Goal: Task Accomplishment & Management: Complete application form

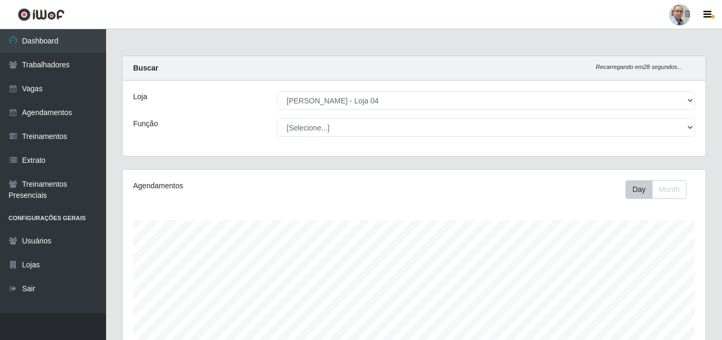
select select "251"
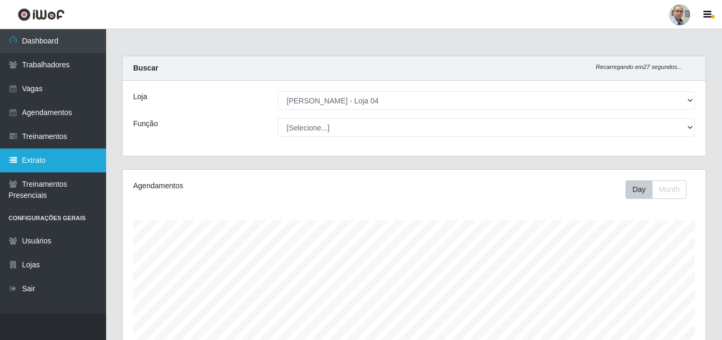
click at [40, 158] on link "Extrato" at bounding box center [53, 161] width 106 height 24
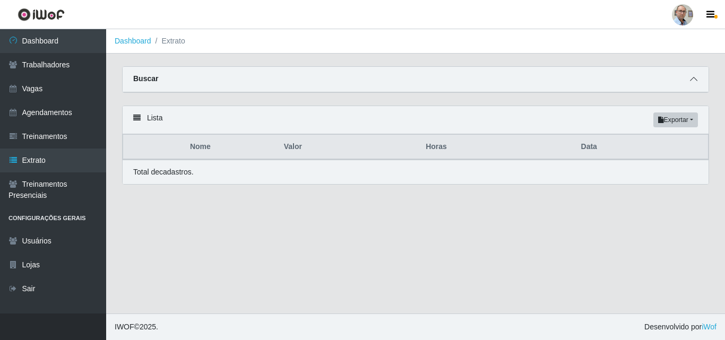
click at [695, 80] on icon at bounding box center [693, 78] width 7 height 7
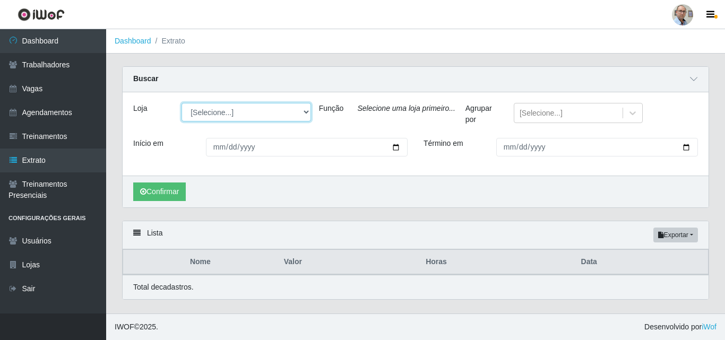
click at [305, 114] on select "[Selecione...] Mar Vermelho - Loja 04" at bounding box center [245, 112] width 129 height 19
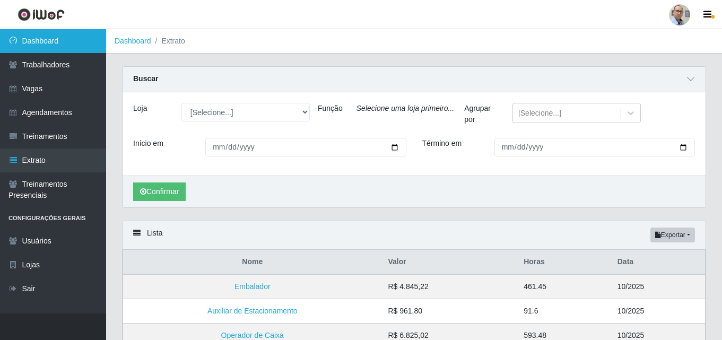
click at [56, 39] on link "Dashboard" at bounding box center [53, 41] width 106 height 24
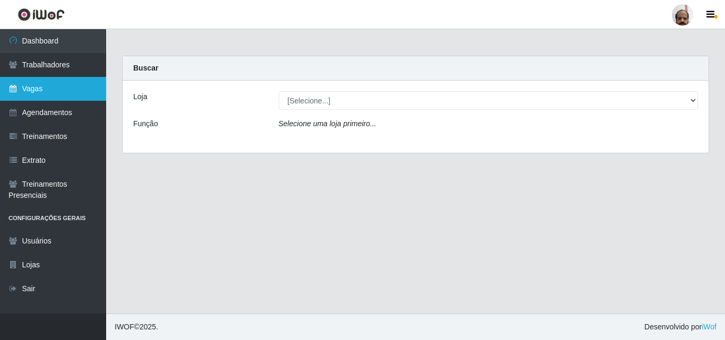
click at [41, 88] on link "Vagas" at bounding box center [53, 89] width 106 height 24
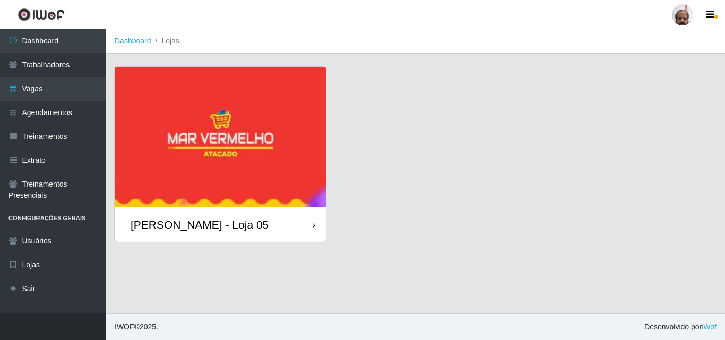
click at [188, 228] on div "[PERSON_NAME] - Loja 05" at bounding box center [200, 224] width 138 height 13
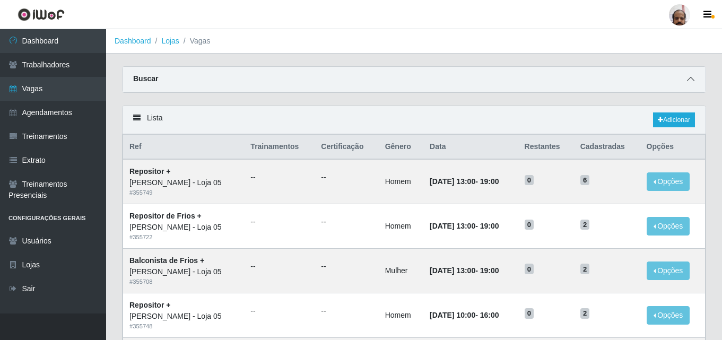
click at [687, 80] on icon at bounding box center [690, 78] width 7 height 7
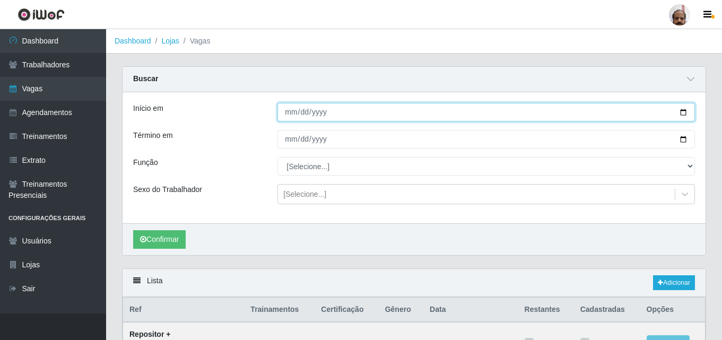
click at [681, 111] on input "Início em" at bounding box center [486, 112] width 418 height 19
type input "2025-10-08"
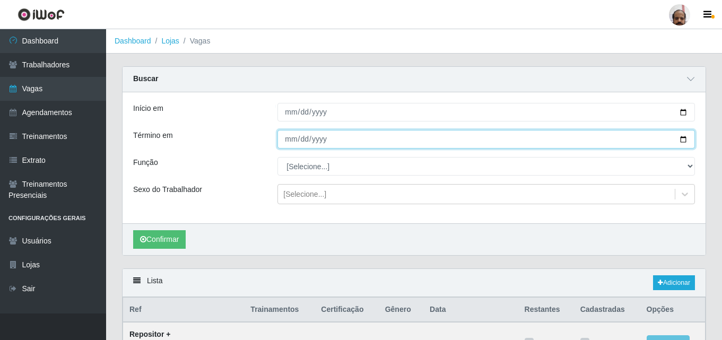
click at [685, 141] on input "Término em" at bounding box center [486, 139] width 418 height 19
type input "2025-10-08"
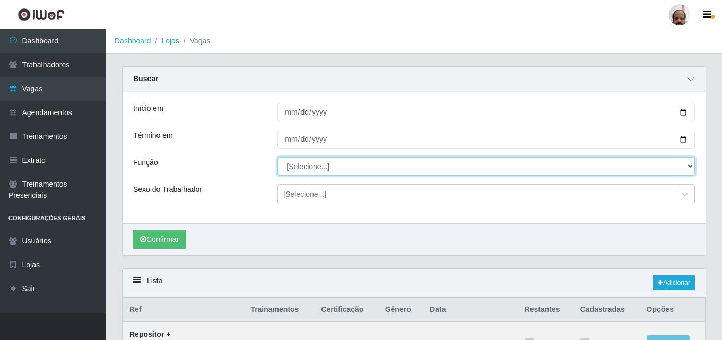
click at [328, 159] on select "[Selecione...] ASG ASG + ASG ++ Auxiliar de Depósito Auxiliar de Depósito + Aux…" at bounding box center [486, 166] width 418 height 19
select select "107"
click at [277, 158] on select "[Selecione...] ASG ASG + ASG ++ Auxiliar de Depósito Auxiliar de Depósito + Aux…" at bounding box center [486, 166] width 418 height 19
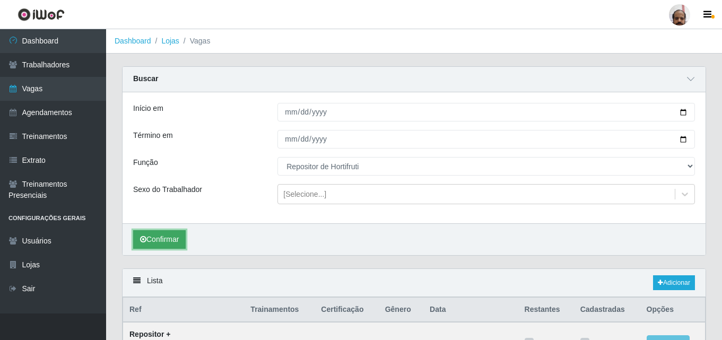
click at [169, 239] on button "Confirmar" at bounding box center [159, 239] width 53 height 19
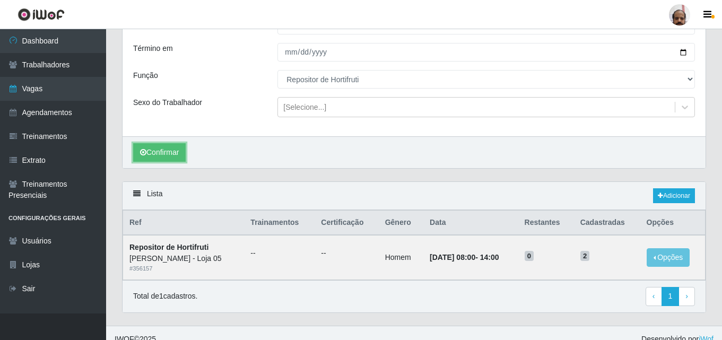
scroll to position [100, 0]
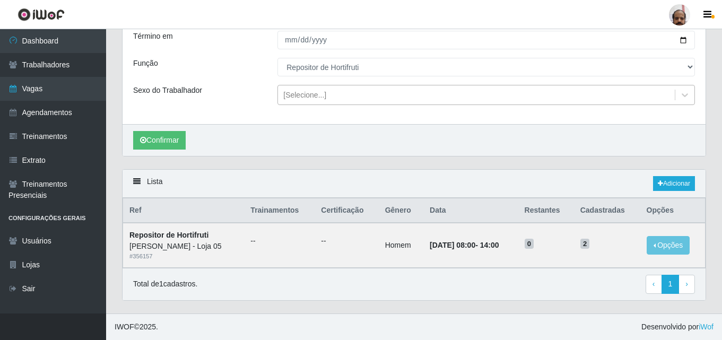
click at [377, 93] on div "[Selecione...]" at bounding box center [476, 95] width 397 height 18
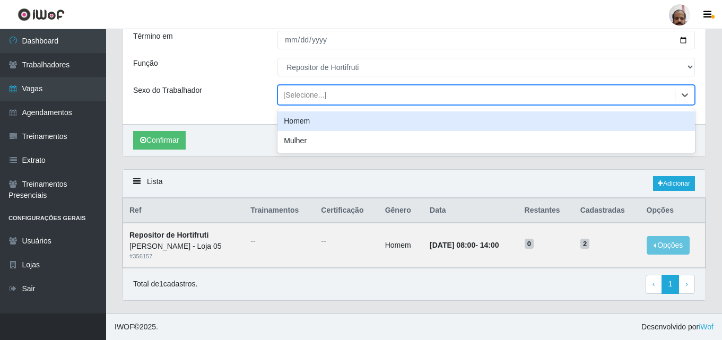
click at [314, 124] on div "Homem" at bounding box center [486, 121] width 418 height 20
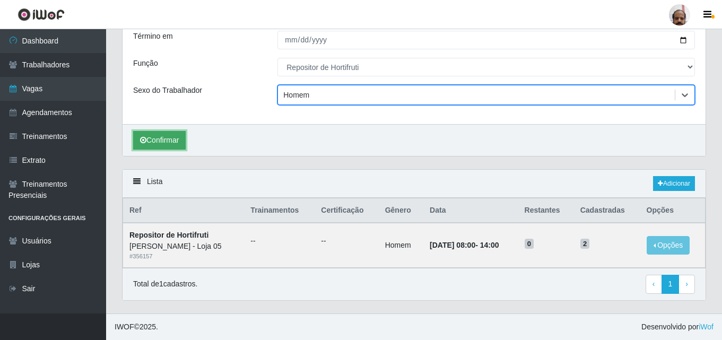
click at [169, 141] on button "Confirmar" at bounding box center [159, 140] width 53 height 19
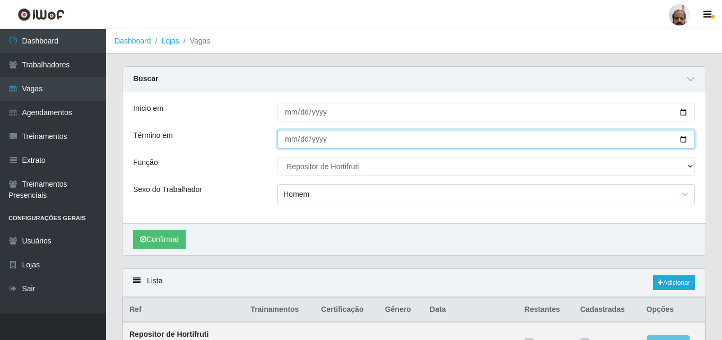
click at [683, 137] on input "2025-10-08" at bounding box center [486, 139] width 418 height 19
type input "2025-10-11"
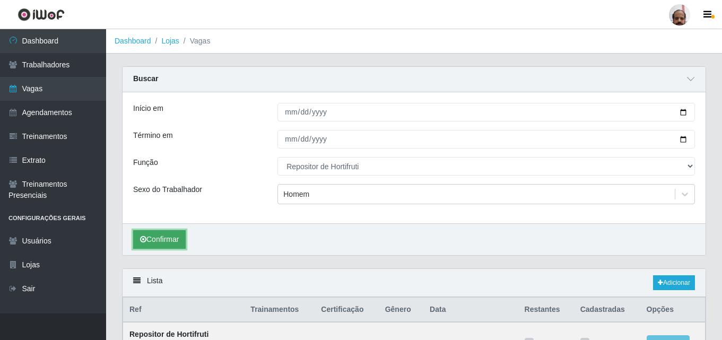
click at [159, 238] on button "Confirmar" at bounding box center [159, 239] width 53 height 19
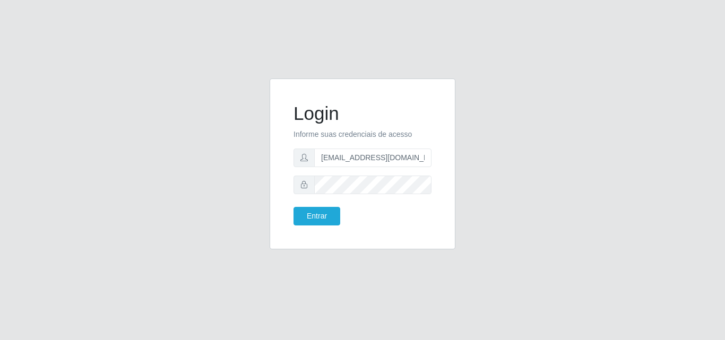
click at [345, 154] on input "[EMAIL_ADDRESS][DOMAIN_NAME]" at bounding box center [372, 158] width 117 height 19
type input "[EMAIL_ADDRESS][DOMAIN_NAME]"
click at [317, 218] on button "Entrar" at bounding box center [316, 216] width 47 height 19
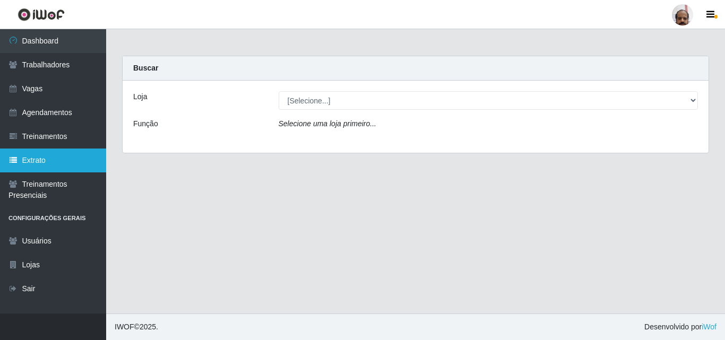
click at [30, 161] on link "Extrato" at bounding box center [53, 161] width 106 height 24
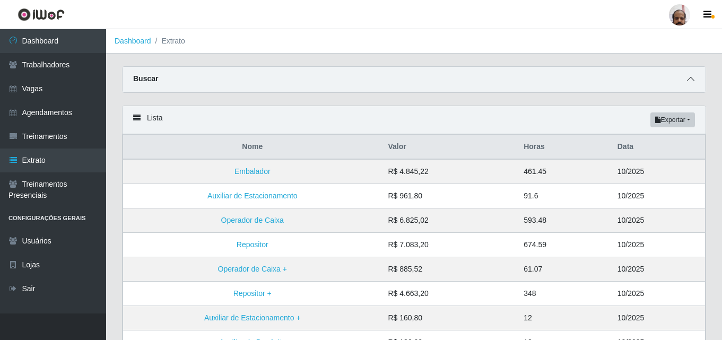
click at [688, 81] on icon at bounding box center [690, 78] width 7 height 7
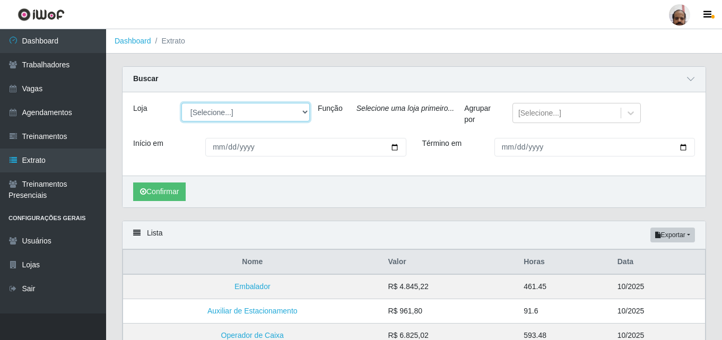
click at [301, 111] on select "[Selecione...] Mar Vermelho - Loja 05" at bounding box center [245, 112] width 128 height 19
select select "252"
click at [181, 103] on select "[Selecione...] Mar Vermelho - Loja 05" at bounding box center [245, 112] width 128 height 19
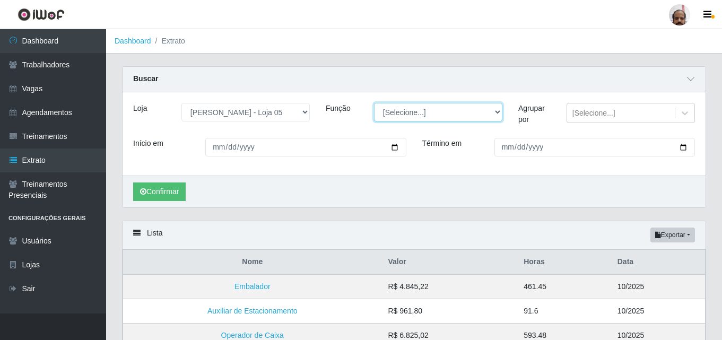
click at [491, 109] on select "[Selecione...] ASG ASG + ASG ++ Auxiliar de Depósito Auxiliar de Depósito + Aux…" at bounding box center [438, 112] width 128 height 19
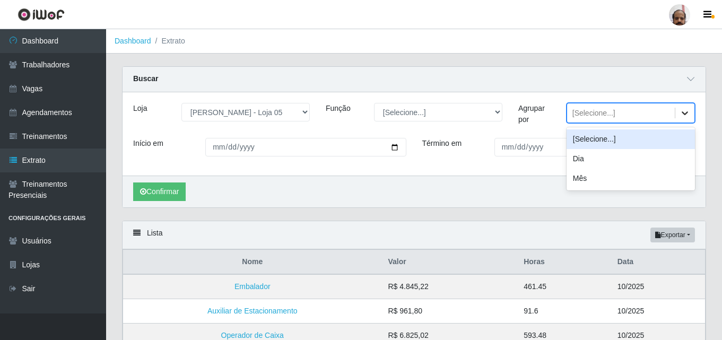
click at [682, 111] on icon at bounding box center [685, 113] width 11 height 11
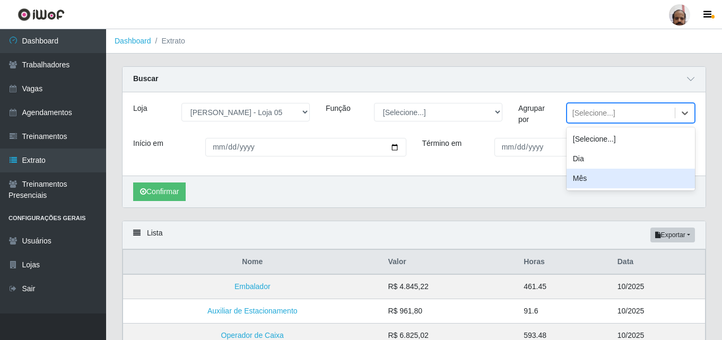
click at [580, 175] on div "Mês" at bounding box center [631, 179] width 128 height 20
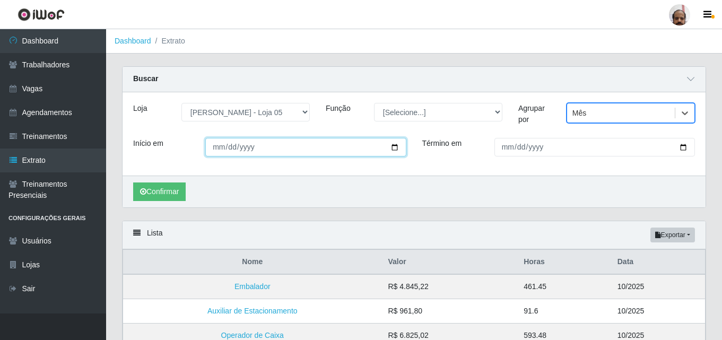
click at [396, 149] on input "Início em" at bounding box center [305, 147] width 201 height 19
type input "[DATE]"
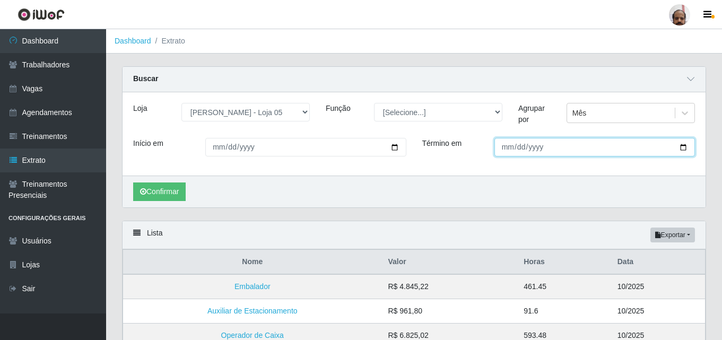
click at [681, 147] on input "Término em" at bounding box center [594, 147] width 201 height 19
type input "[DATE]"
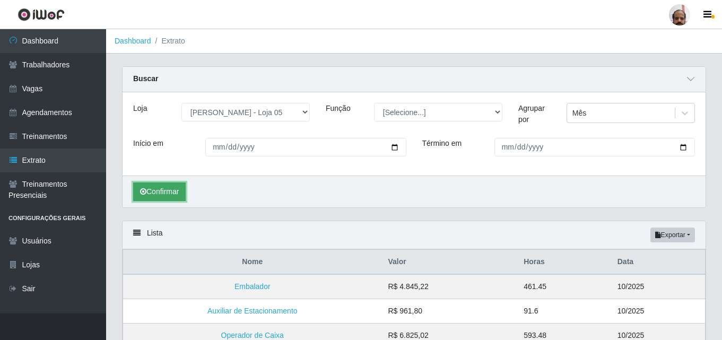
click at [156, 189] on button "Confirmar" at bounding box center [159, 191] width 53 height 19
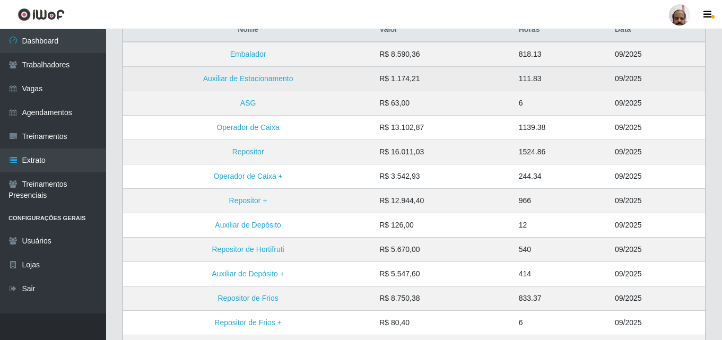
scroll to position [243, 0]
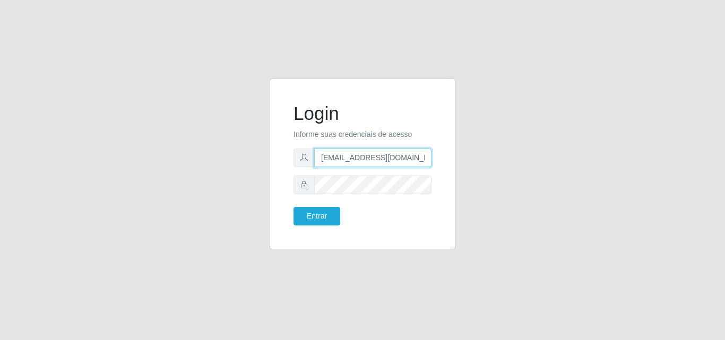
click at [346, 160] on input "gerente.loja05@marvermelhoatacado.com.br" at bounding box center [372, 158] width 117 height 19
type input "gerente.loja4@marvermelhoatacado.com.br"
click at [292, 217] on div "Entrar" at bounding box center [323, 216] width 77 height 19
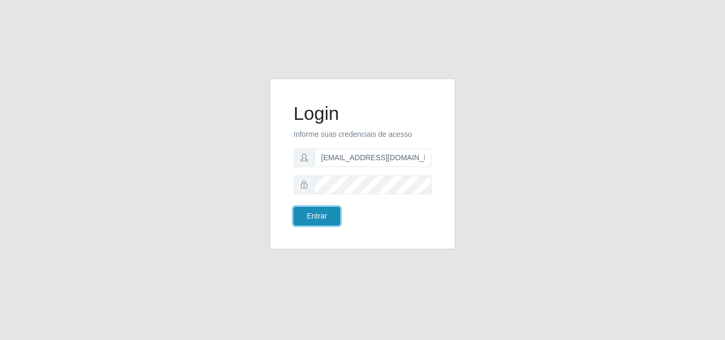
click at [328, 212] on button "Entrar" at bounding box center [316, 216] width 47 height 19
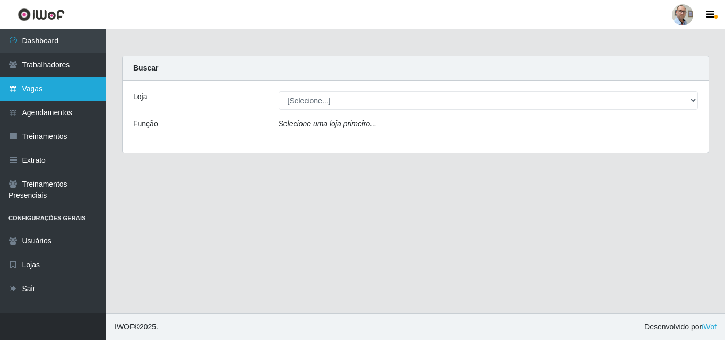
click at [42, 94] on link "Vagas" at bounding box center [53, 89] width 106 height 24
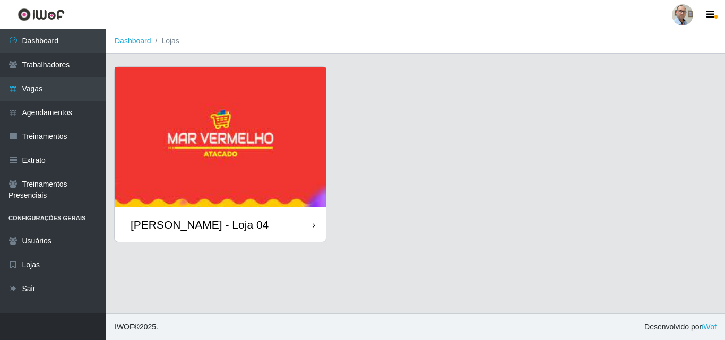
click at [176, 225] on div "Mar Vermelho - Loja 04" at bounding box center [200, 224] width 138 height 13
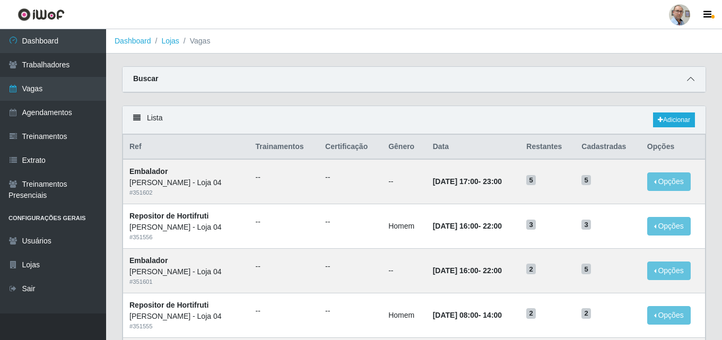
click at [692, 80] on icon at bounding box center [690, 78] width 7 height 7
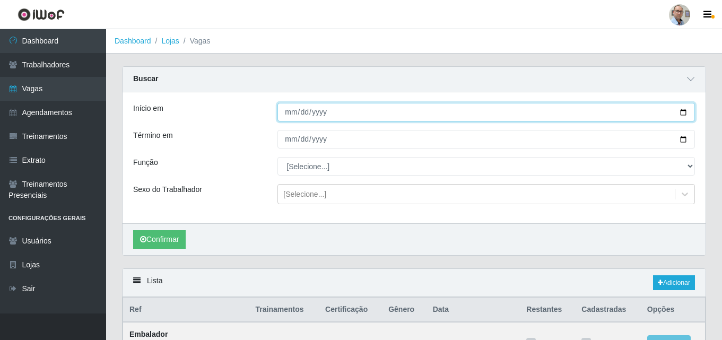
click at [680, 114] on input "Início em" at bounding box center [486, 112] width 418 height 19
type input "2025-10-08"
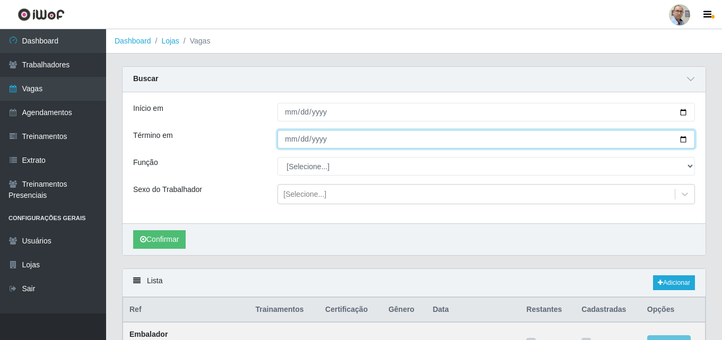
click at [683, 140] on input "Término em" at bounding box center [486, 139] width 418 height 19
type input "2025-10-08"
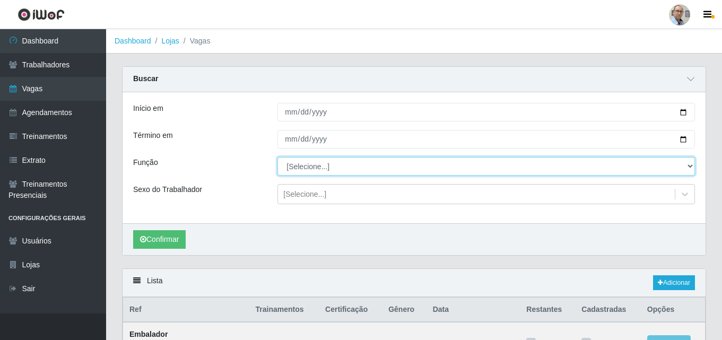
click at [323, 165] on select "[Selecione...] ASG ASG + ASG ++ Auxiliar de Depósito Auxiliar de Depósito + Aux…" at bounding box center [486, 166] width 418 height 19
select select "107"
click at [277, 158] on select "[Selecione...] ASG ASG + ASG ++ Auxiliar de Depósito Auxiliar de Depósito + Aux…" at bounding box center [486, 166] width 418 height 19
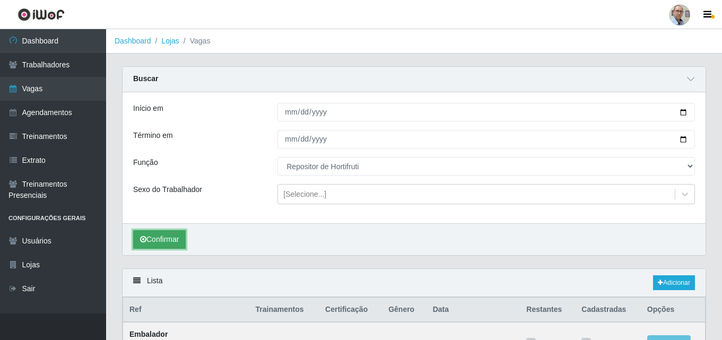
click at [170, 238] on button "Confirmar" at bounding box center [159, 239] width 53 height 19
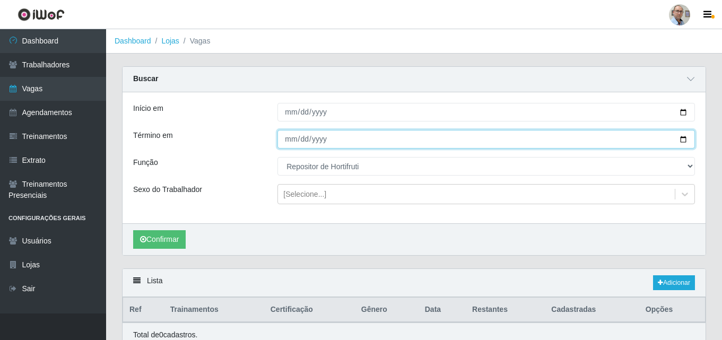
click at [684, 143] on input "2025-10-08" at bounding box center [486, 139] width 418 height 19
type input "2025-10-11"
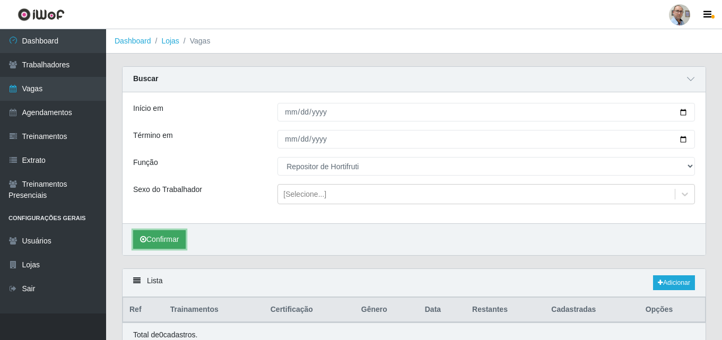
click at [162, 239] on button "Confirmar" at bounding box center [159, 239] width 53 height 19
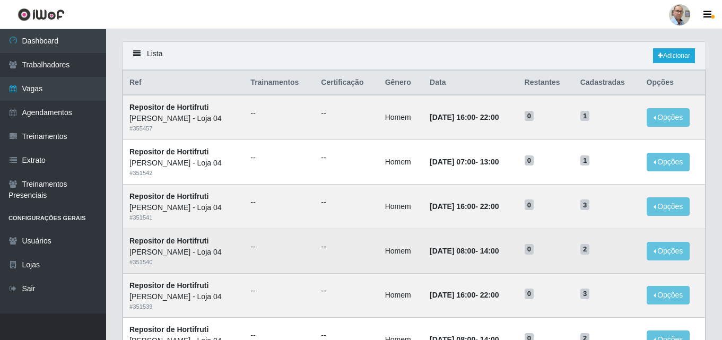
scroll to position [110, 0]
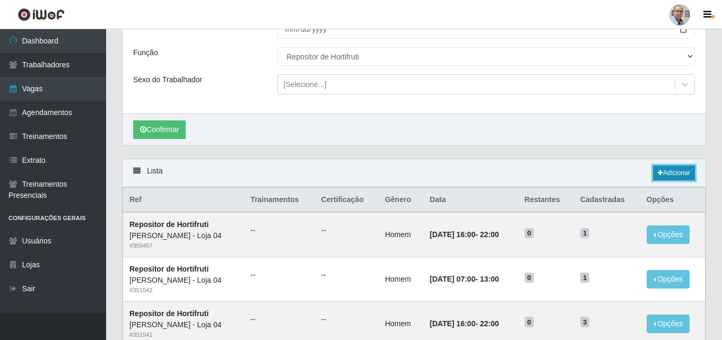
click at [682, 172] on link "Adicionar" at bounding box center [674, 173] width 42 height 15
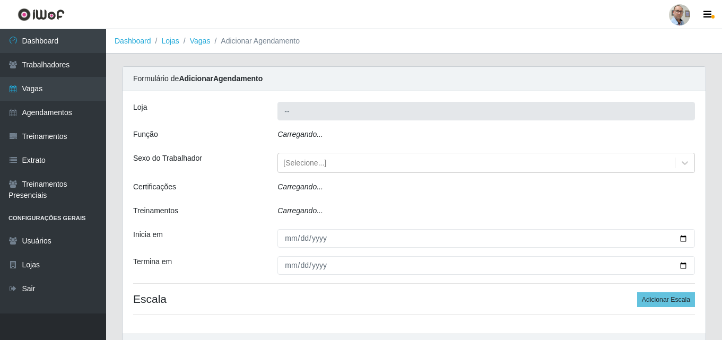
type input "Mar Vermelho - Loja 04"
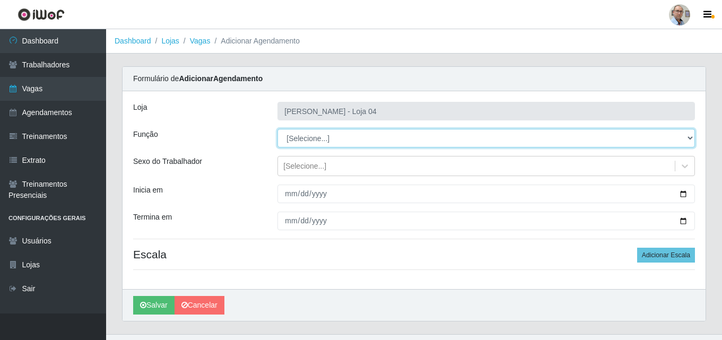
click at [320, 138] on select "[Selecione...] ASG ASG + ASG ++ Auxiliar de Depósito Auxiliar de Depósito + Aux…" at bounding box center [486, 138] width 418 height 19
select select "107"
click at [277, 129] on select "[Selecione...] ASG ASG + ASG ++ Auxiliar de Depósito Auxiliar de Depósito + Aux…" at bounding box center [486, 138] width 418 height 19
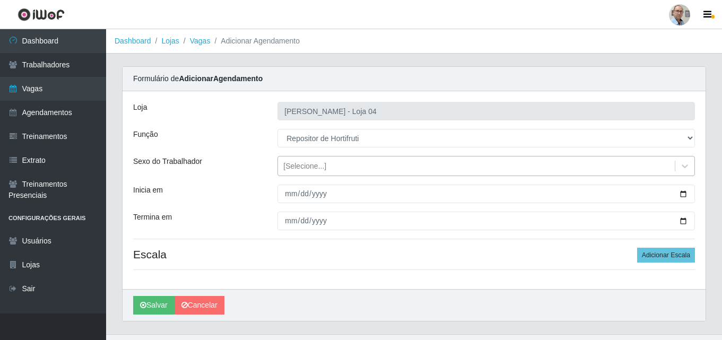
click at [317, 162] on div "[Selecione...]" at bounding box center [304, 166] width 43 height 11
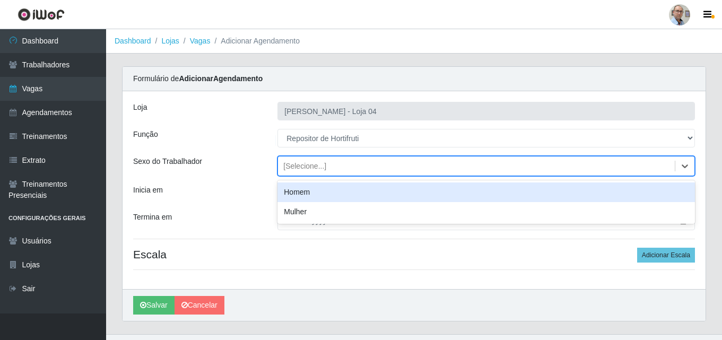
click at [298, 193] on div "Homem" at bounding box center [486, 192] width 418 height 20
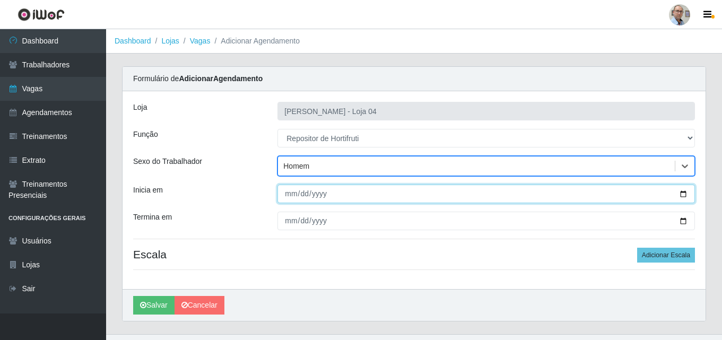
drag, startPoint x: 679, startPoint y: 191, endPoint x: 669, endPoint y: 192, distance: 9.6
click at [679, 190] on input "Inicia em" at bounding box center [486, 194] width 418 height 19
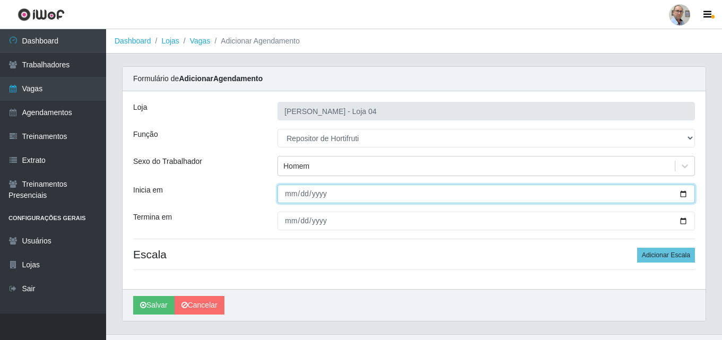
type input "2025-10-08"
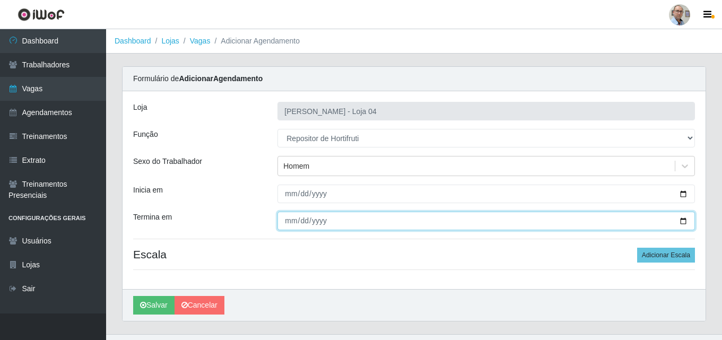
click at [680, 221] on input "Termina em" at bounding box center [486, 221] width 418 height 19
type input "2025-10-08"
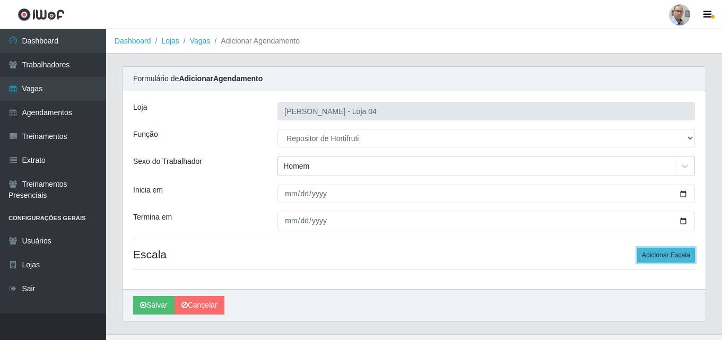
click at [663, 248] on button "Adicionar Escala" at bounding box center [666, 255] width 58 height 15
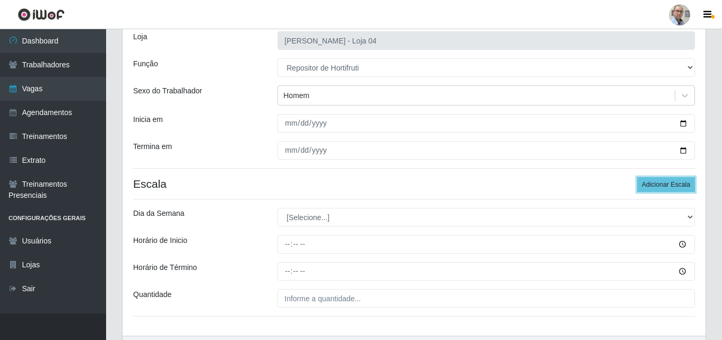
scroll to position [138, 0]
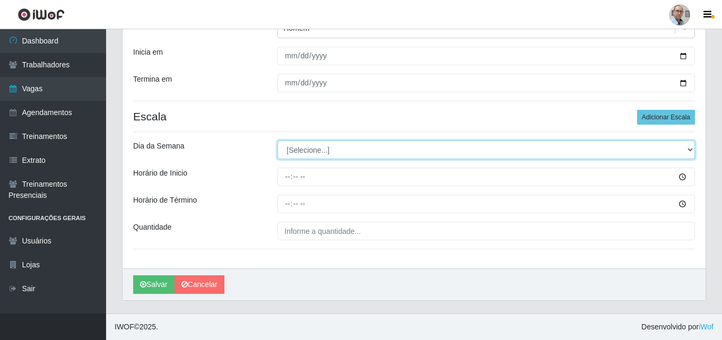
click at [320, 151] on select "[Selecione...] Segunda Terça Quarta Quinta Sexta Sábado Domingo" at bounding box center [486, 150] width 418 height 19
select select "3"
click at [277, 141] on select "[Selecione...] Segunda Terça Quarta Quinta Sexta Sábado Domingo" at bounding box center [486, 150] width 418 height 19
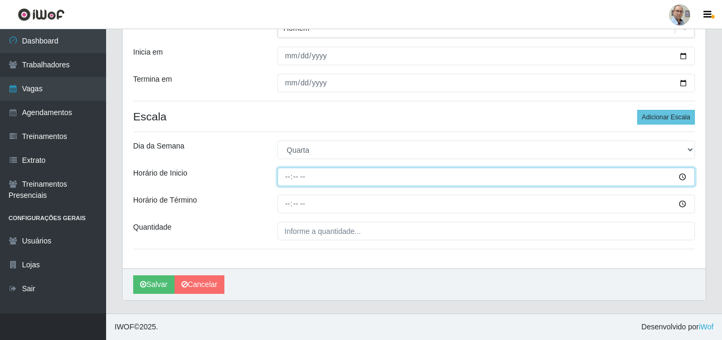
click at [286, 177] on input "Horário de Inicio" at bounding box center [486, 177] width 418 height 19
type input "16:00"
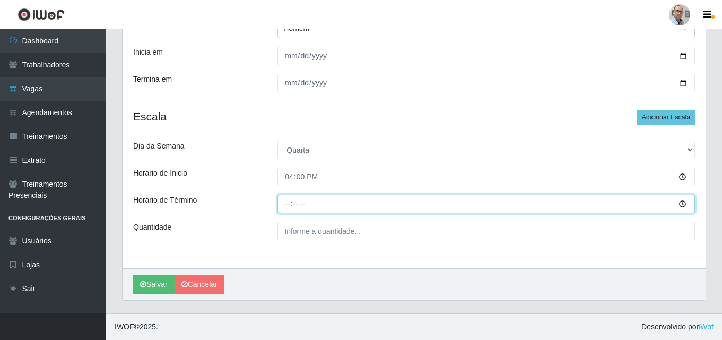
type input "22:00"
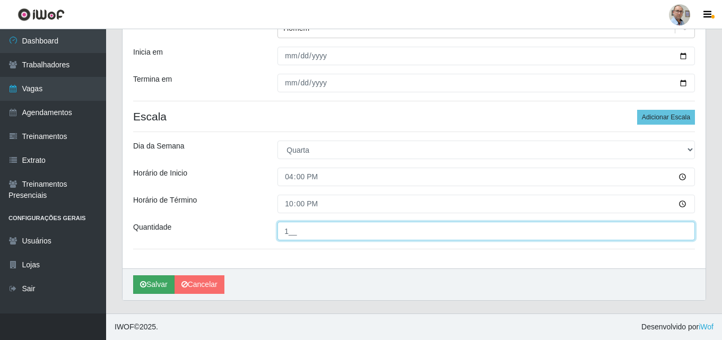
type input "1__"
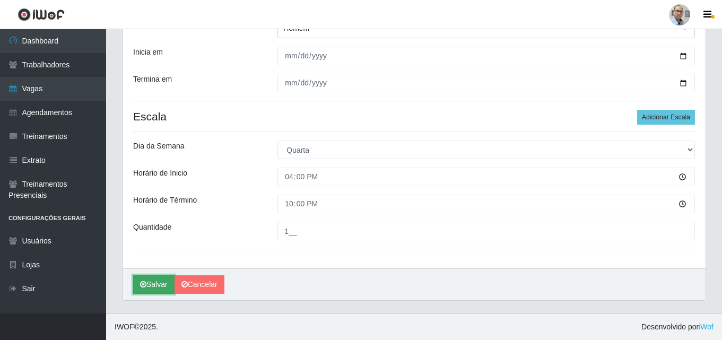
click at [156, 286] on button "Salvar" at bounding box center [153, 284] width 41 height 19
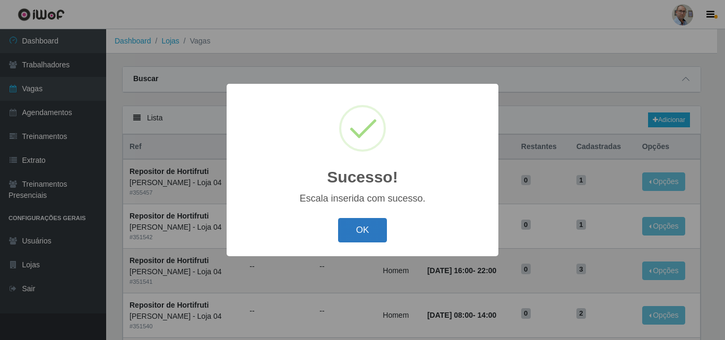
click at [354, 229] on button "OK" at bounding box center [362, 230] width 49 height 25
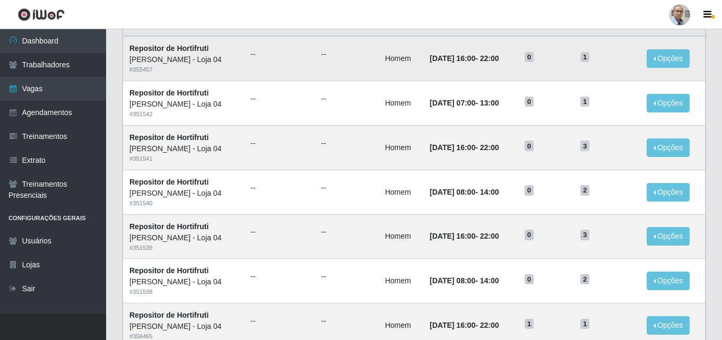
scroll to position [203, 0]
